Goal: Task Accomplishment & Management: Use online tool/utility

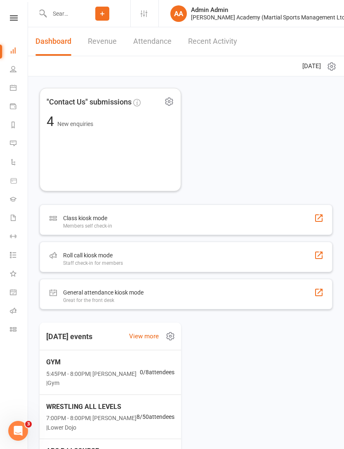
click at [312, 255] on div "Roll call kiosk mode Staff check-in for members" at bounding box center [186, 256] width 293 height 31
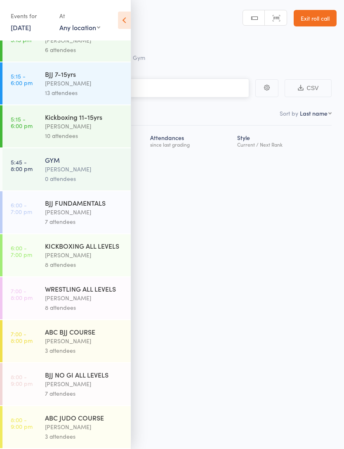
scroll to position [204, 0]
click at [24, 291] on time "7:00 - 8:00 pm" at bounding box center [22, 293] width 22 height 13
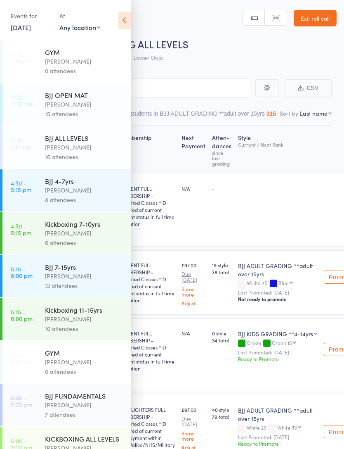
click at [124, 23] on icon at bounding box center [124, 20] width 13 height 17
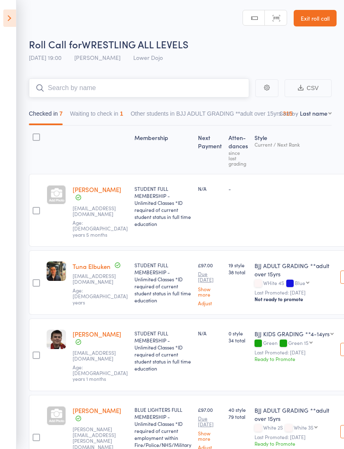
click at [49, 86] on input "search" at bounding box center [139, 87] width 220 height 19
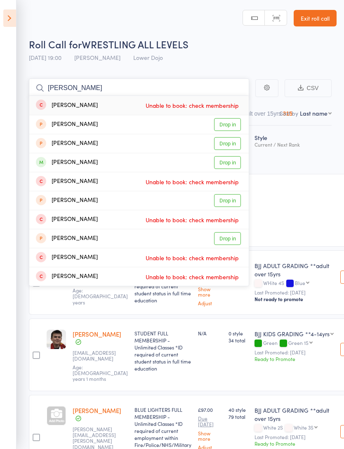
type input "[PERSON_NAME]"
click at [234, 165] on link "Drop in" at bounding box center [227, 162] width 27 height 13
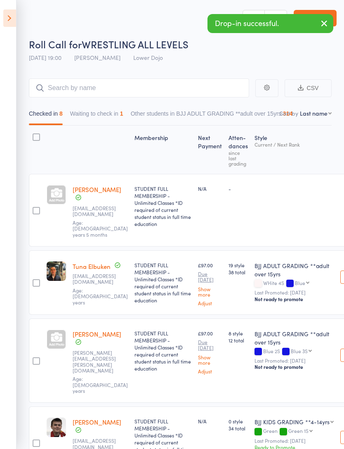
click at [7, 26] on icon at bounding box center [9, 17] width 13 height 17
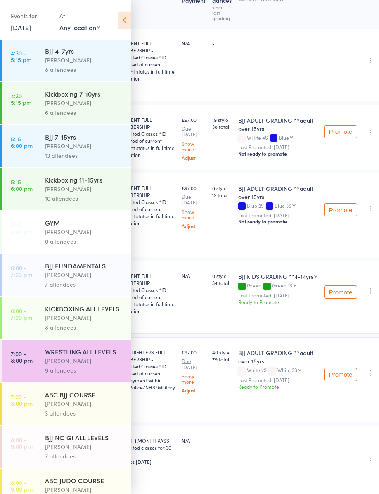
scroll to position [146, 0]
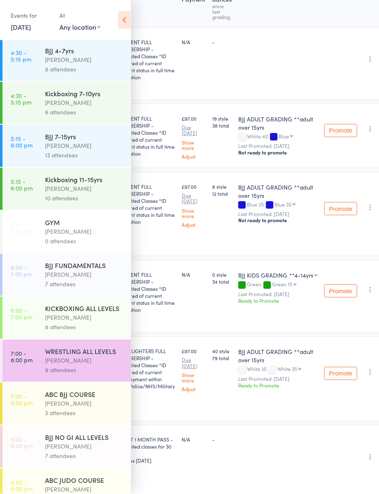
click at [19, 448] on link "8:00 - 9:00 pm BJJ NO GI ALL LEVELS [PERSON_NAME] 7 attendees" at bounding box center [66, 446] width 128 height 42
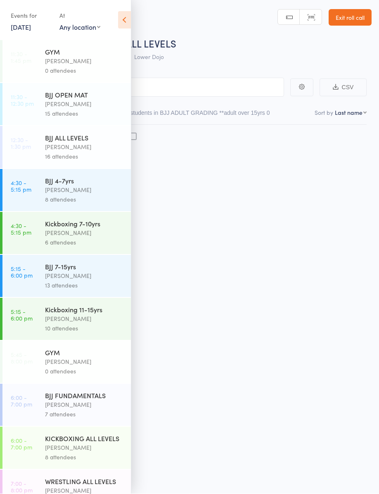
scroll to position [5, 0]
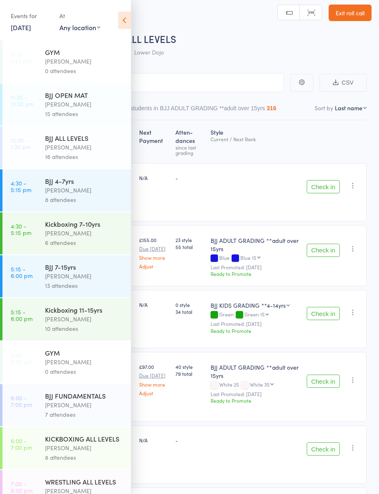
click at [158, 90] on input "search" at bounding box center [148, 82] width 272 height 19
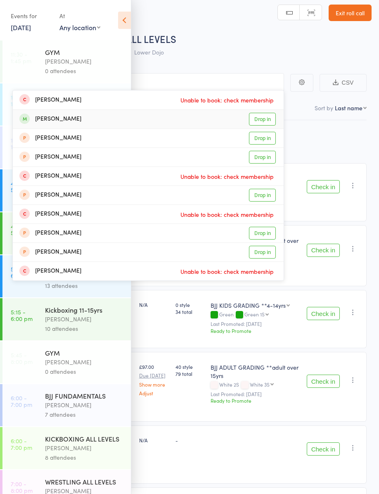
type input "[PERSON_NAME]"
click at [38, 122] on div "[PERSON_NAME]" at bounding box center [50, 118] width 62 height 9
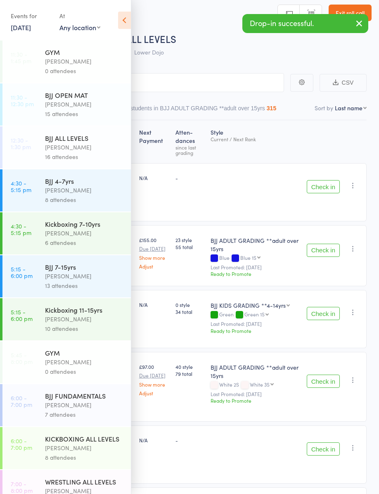
click at [124, 21] on icon at bounding box center [124, 20] width 13 height 17
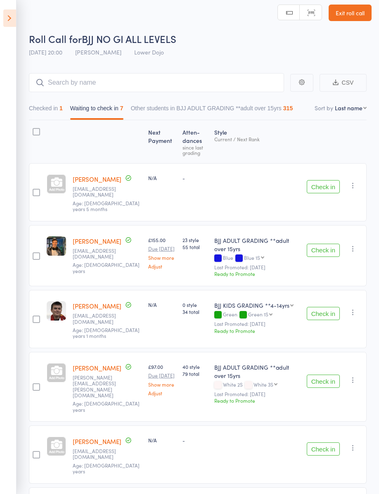
click at [325, 320] on button "Check in" at bounding box center [323, 313] width 33 height 13
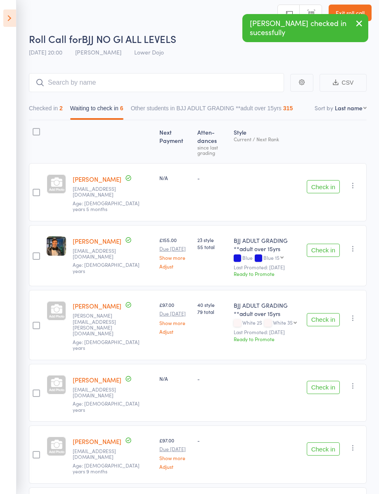
click at [8, 20] on icon at bounding box center [9, 17] width 13 height 17
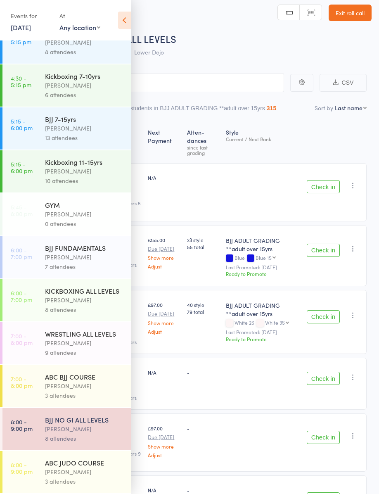
scroll to position [159, 0]
click at [22, 253] on time "6:00 - 7:00 pm" at bounding box center [21, 252] width 21 height 13
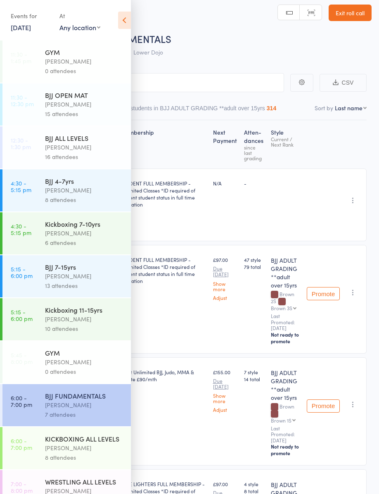
click at [130, 16] on icon at bounding box center [124, 20] width 13 height 17
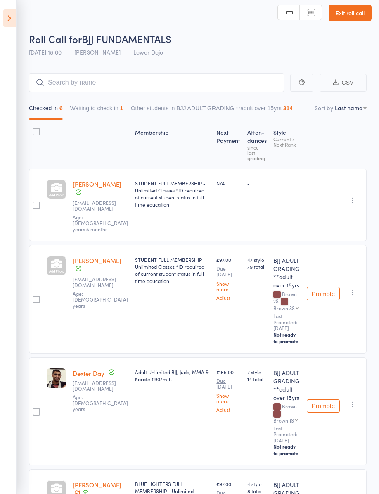
click at [88, 113] on button "Waiting to check in 1" at bounding box center [96, 110] width 53 height 19
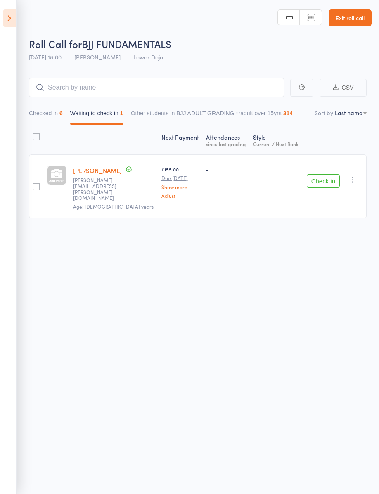
click at [40, 109] on button "Checked in 6" at bounding box center [46, 115] width 34 height 19
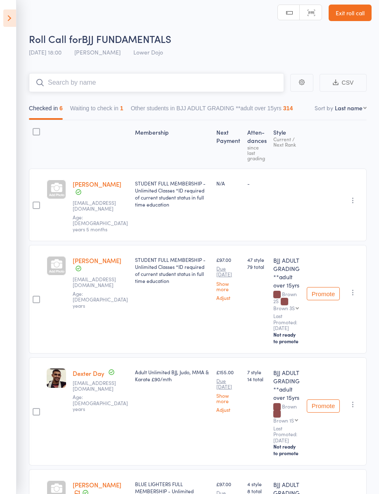
click at [48, 86] on input "search" at bounding box center [156, 82] width 255 height 19
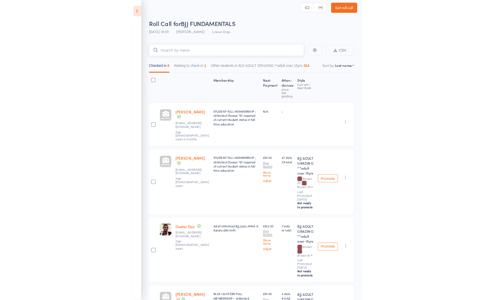
scroll to position [5, 0]
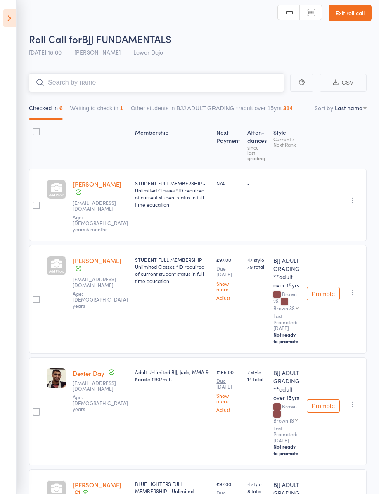
click at [87, 113] on button "Waiting to check in 1" at bounding box center [96, 110] width 53 height 19
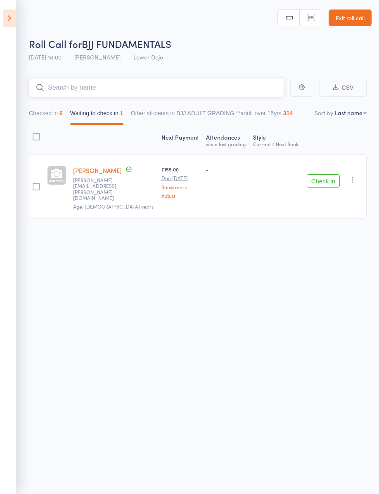
click at [48, 118] on button "Checked in 6" at bounding box center [46, 115] width 34 height 19
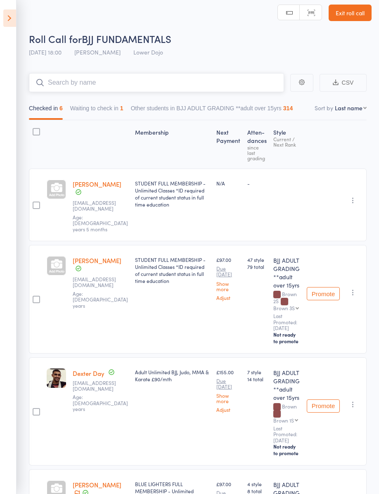
click at [79, 108] on button "Waiting to check in 1" at bounding box center [96, 110] width 53 height 19
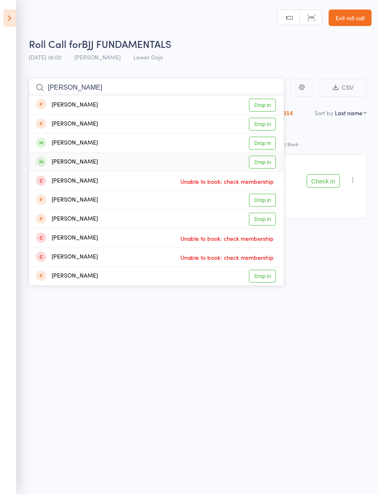
type input "[PERSON_NAME]"
click at [268, 162] on link "Drop in" at bounding box center [262, 162] width 27 height 13
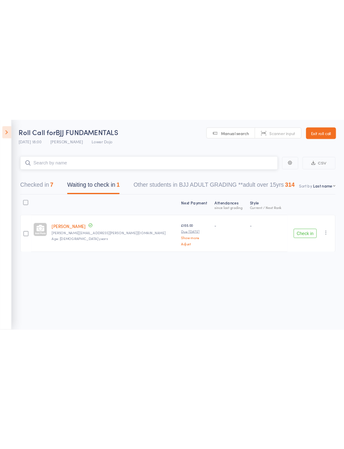
scroll to position [0, 0]
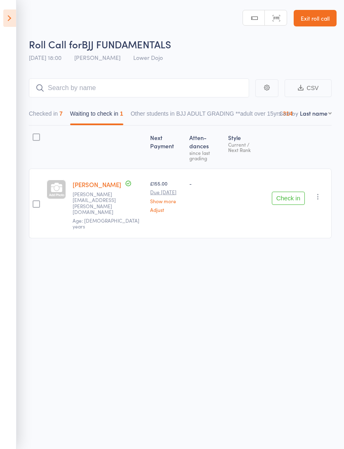
click at [9, 19] on icon at bounding box center [9, 17] width 13 height 17
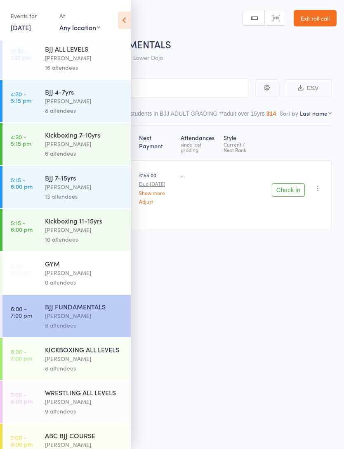
scroll to position [89, 0]
click at [21, 319] on time "6:00 - 7:00 pm" at bounding box center [21, 311] width 21 height 13
click at [118, 26] on icon at bounding box center [124, 20] width 13 height 17
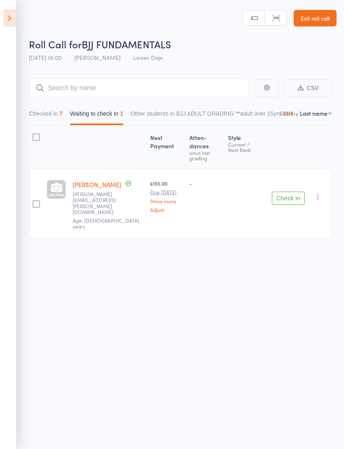
click at [41, 113] on button "Checked in 7" at bounding box center [46, 115] width 34 height 19
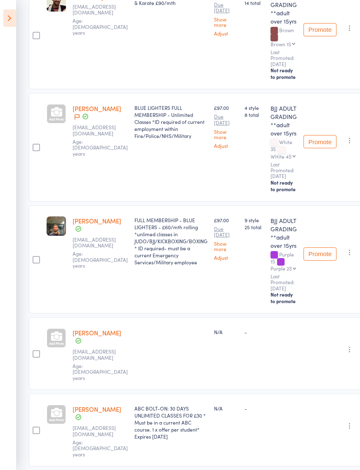
scroll to position [381, 0]
